Goal: Find specific page/section: Find specific page/section

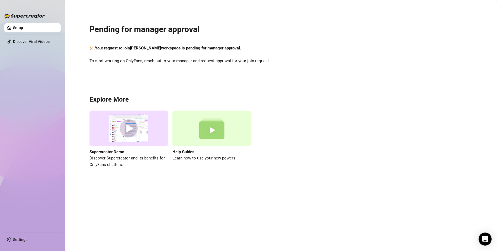
drag, startPoint x: 260, startPoint y: 53, endPoint x: 261, endPoint y: 82, distance: 29.0
click at [30, 39] on link "Discover Viral Videos" at bounding box center [31, 41] width 37 height 4
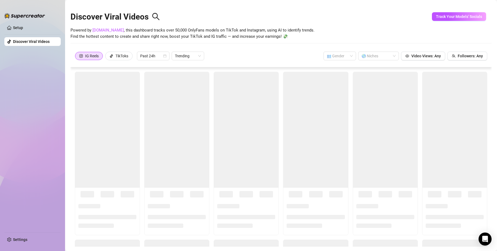
click at [31, 31] on div "discoverViralVideos is not available in the current Subscription Plan of this c…" at bounding box center [248, 125] width 497 height 251
click at [23, 28] on link "Setup" at bounding box center [18, 27] width 10 height 4
